Goal: Transaction & Acquisition: Subscribe to service/newsletter

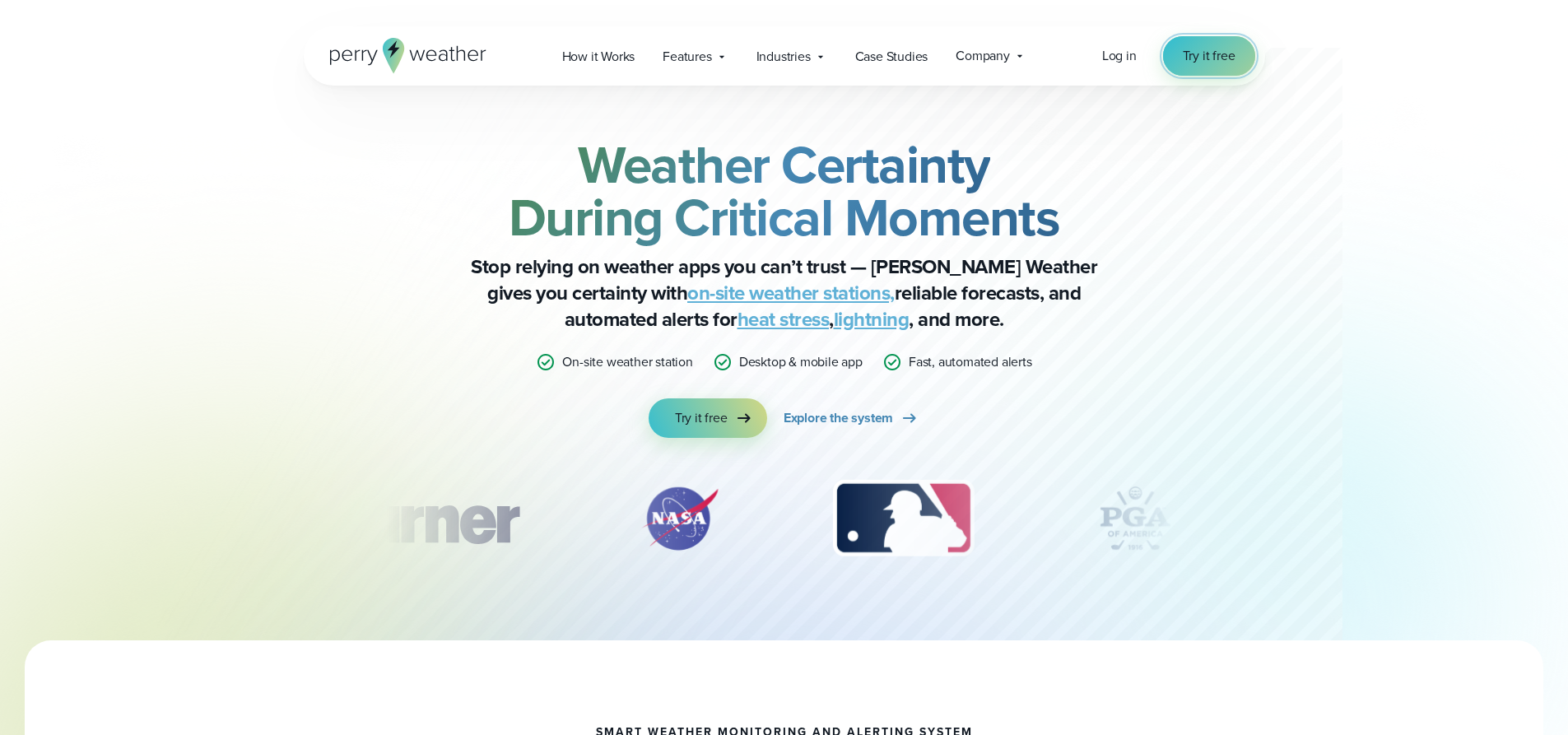
click at [1207, 47] on span "Try it free" at bounding box center [1209, 56] width 52 height 20
